Goal: Task Accomplishment & Management: Manage account settings

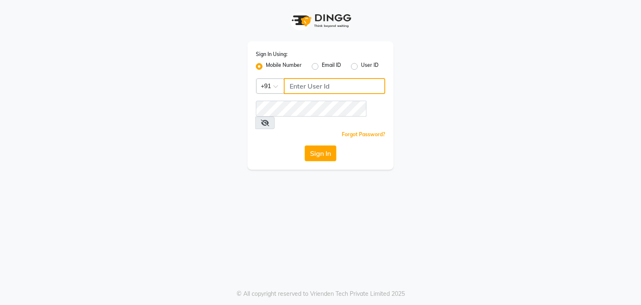
click at [300, 88] on input "Username" at bounding box center [334, 86] width 101 height 16
type input "9373281330"
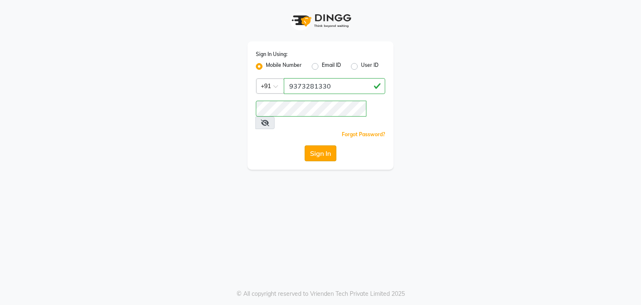
click at [321, 145] on button "Sign In" at bounding box center [321, 153] width 32 height 16
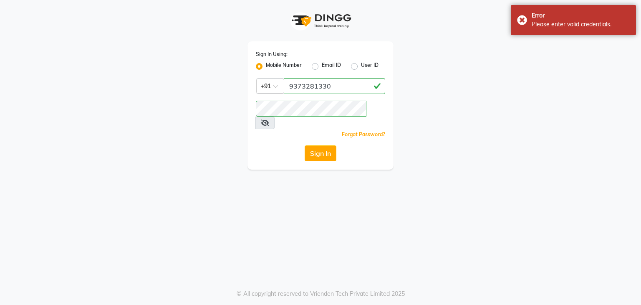
click at [269, 119] on icon at bounding box center [265, 122] width 8 height 7
click at [321, 145] on button "Sign In" at bounding box center [321, 153] width 32 height 16
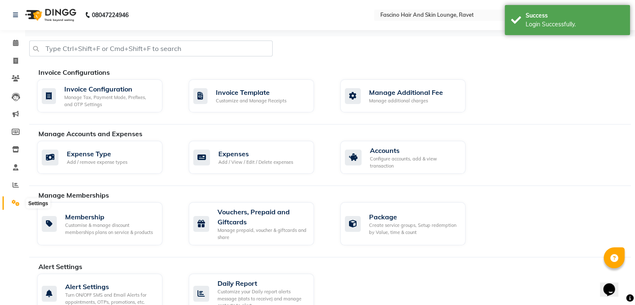
click at [16, 203] on icon at bounding box center [16, 203] width 8 height 6
click at [357, 272] on div "Alert Settings Alert Settings Turn ON/OFF SMS and Email Alerts for appointments…" at bounding box center [330, 293] width 602 height 64
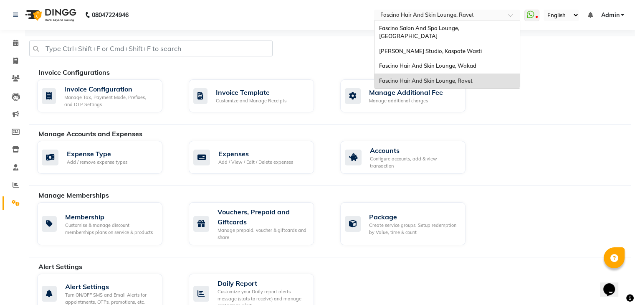
click at [483, 14] on input "text" at bounding box center [438, 16] width 121 height 8
click at [460, 29] on span "Fascino Salon And Spa Lounge, [GEOGRAPHIC_DATA]" at bounding box center [419, 32] width 81 height 15
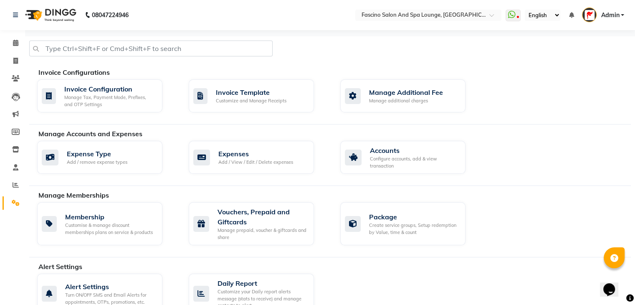
click at [428, 286] on div "Alert Settings Turn ON/OFF SMS and Email Alerts for appointments, OTPs, promoti…" at bounding box center [334, 294] width 606 height 43
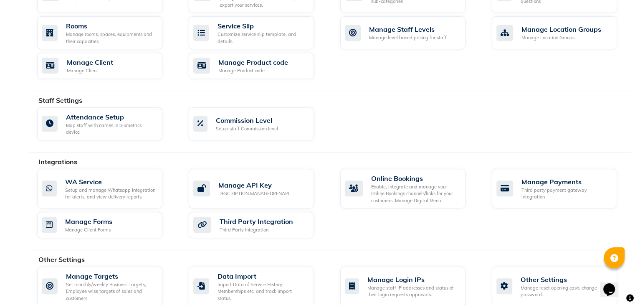
scroll to position [372, 0]
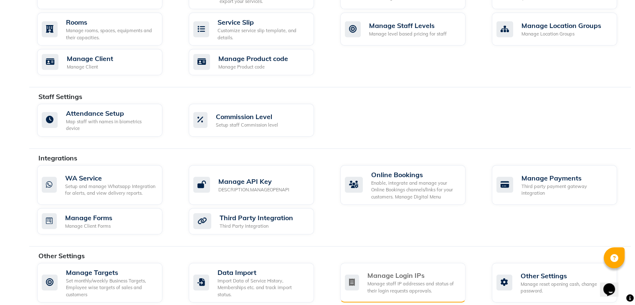
click at [419, 280] on div "Manage staff IP addresses and status of their login requests approvals." at bounding box center [412, 287] width 91 height 14
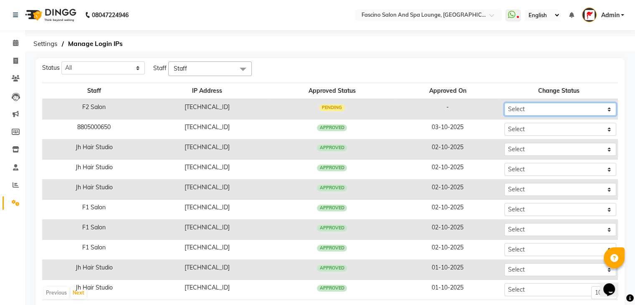
click at [514, 111] on select "Select Approved Rejected" at bounding box center [560, 109] width 112 height 13
select select "Approved"
click at [504, 103] on select "Select Approved Rejected" at bounding box center [560, 109] width 112 height 13
